Goal: Task Accomplishment & Management: Use online tool/utility

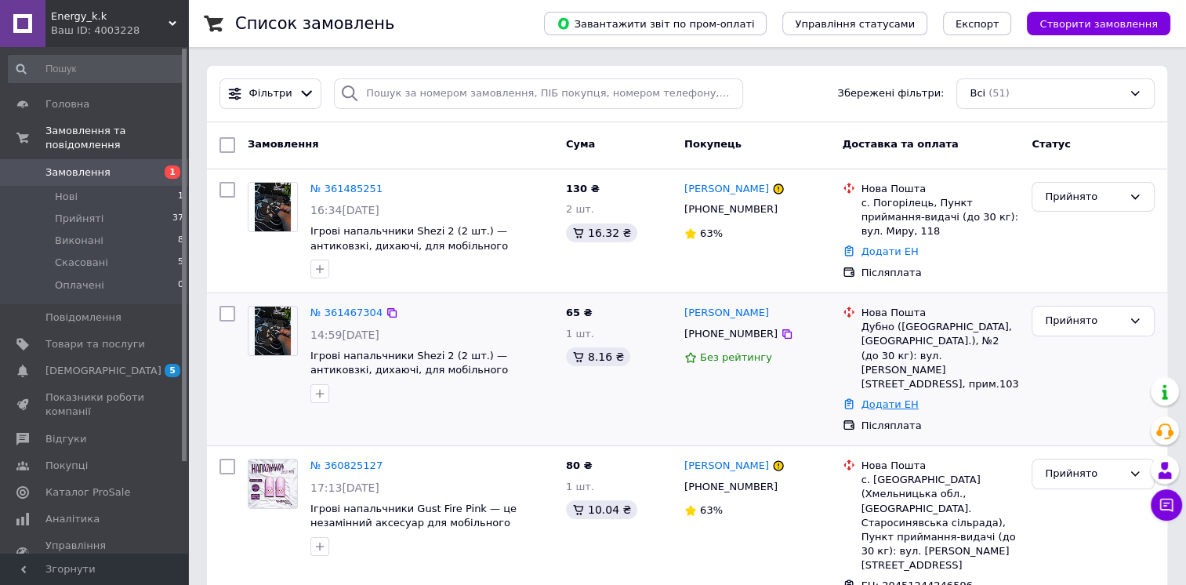
click at [890, 398] on link "Додати ЕН" at bounding box center [889, 404] width 57 height 12
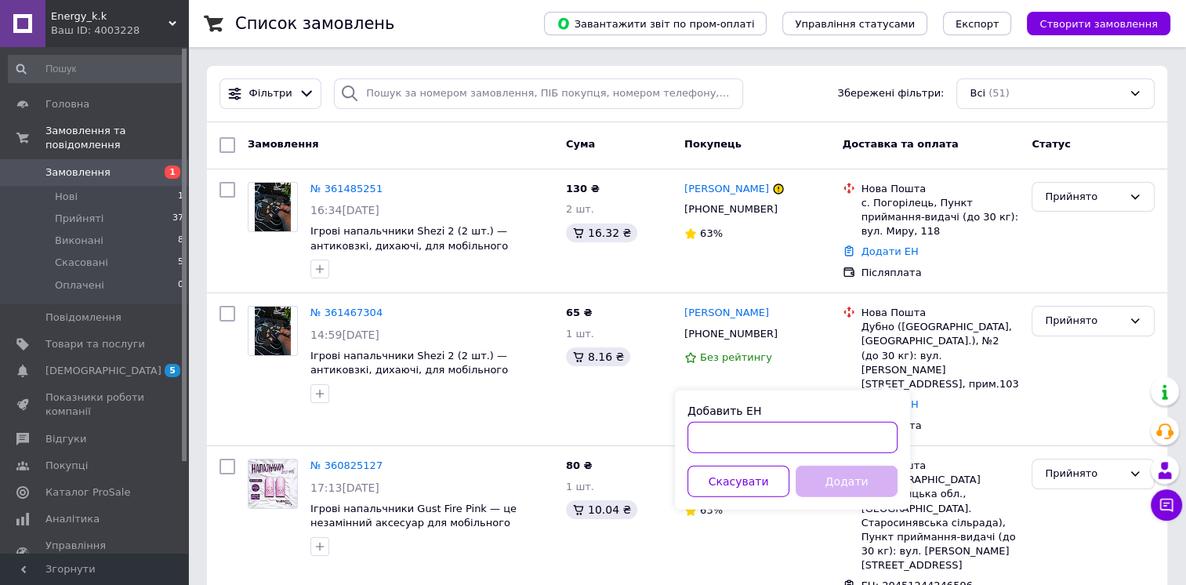
click at [825, 437] on input "Добавить ЕН" at bounding box center [792, 437] width 210 height 31
paste input "20451247394008"
type input "20451247394008"
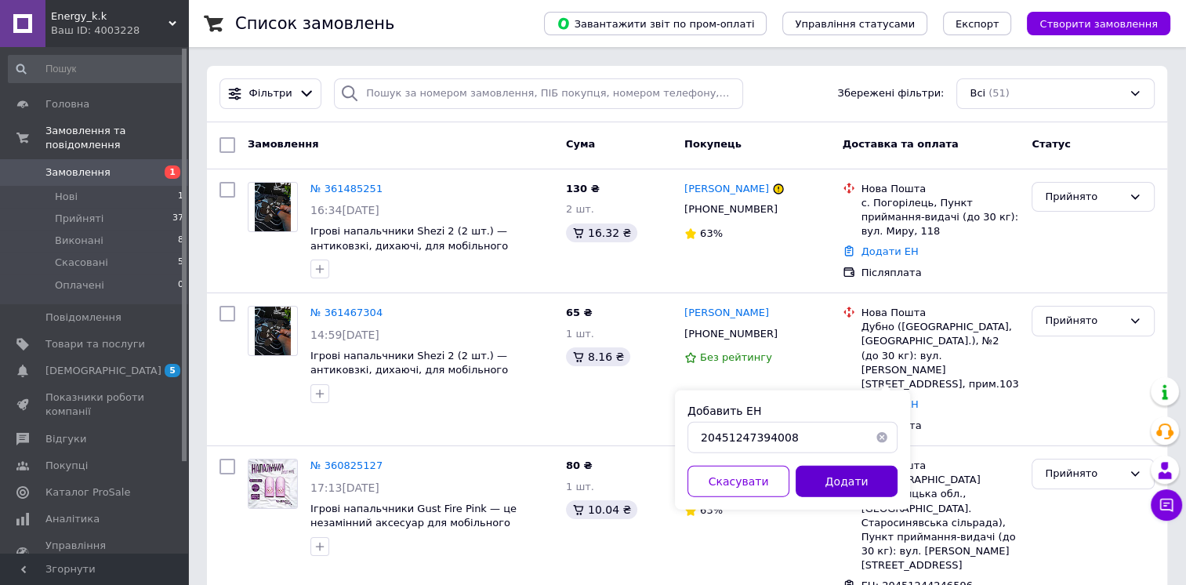
click at [851, 490] on button "Додати" at bounding box center [847, 481] width 102 height 31
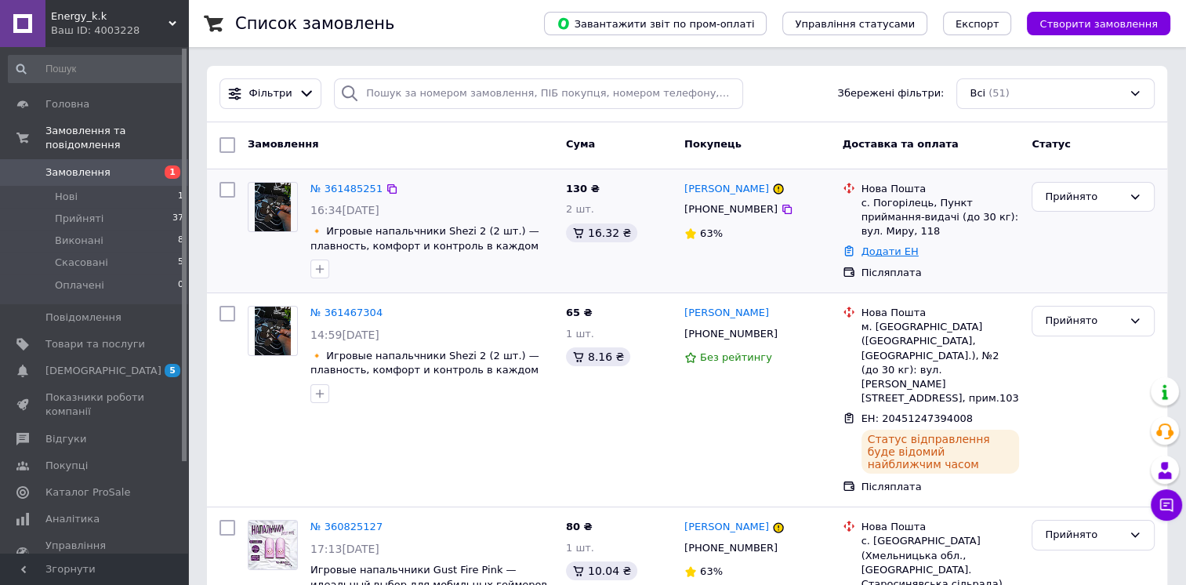
click at [872, 245] on link "Додати ЕН" at bounding box center [889, 251] width 57 height 12
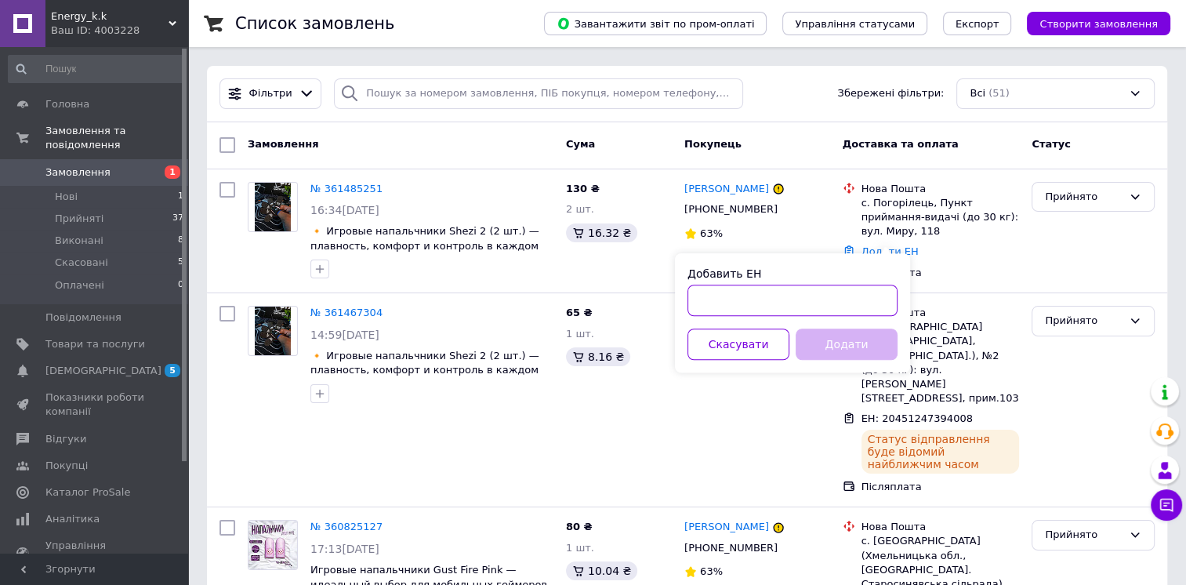
click at [854, 299] on input "Добавить ЕН" at bounding box center [792, 300] width 210 height 31
paste input "20451247397230"
type input "20451247397230"
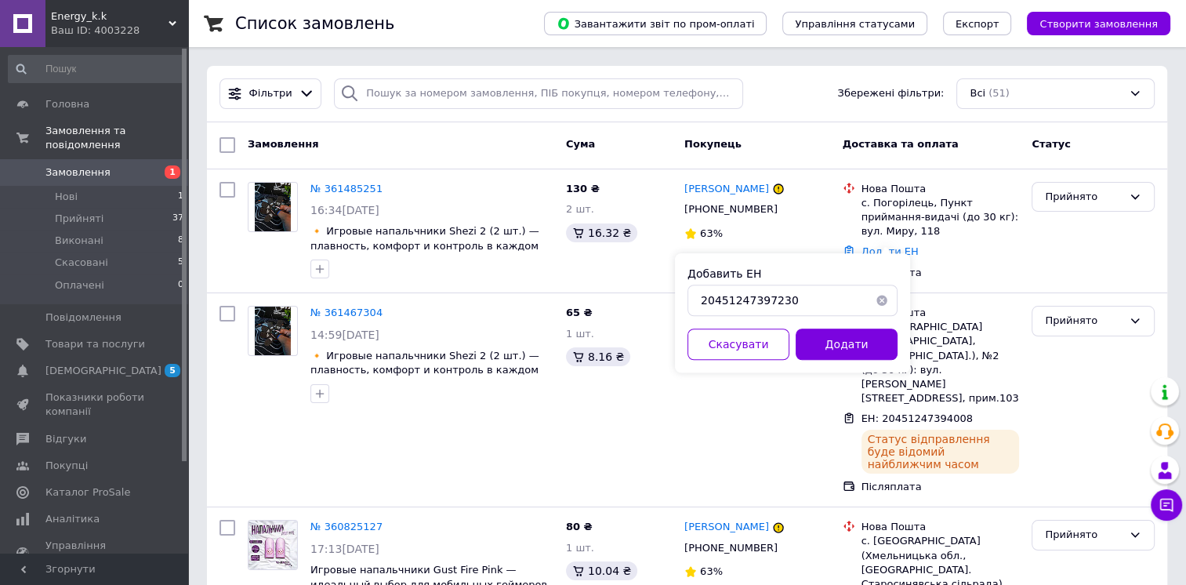
click at [850, 360] on div "Добавить ЕН 20451247397230 Скасувати Додати" at bounding box center [792, 312] width 235 height 119
click at [868, 346] on button "Додати" at bounding box center [847, 343] width 102 height 31
